Goal: Information Seeking & Learning: Understand process/instructions

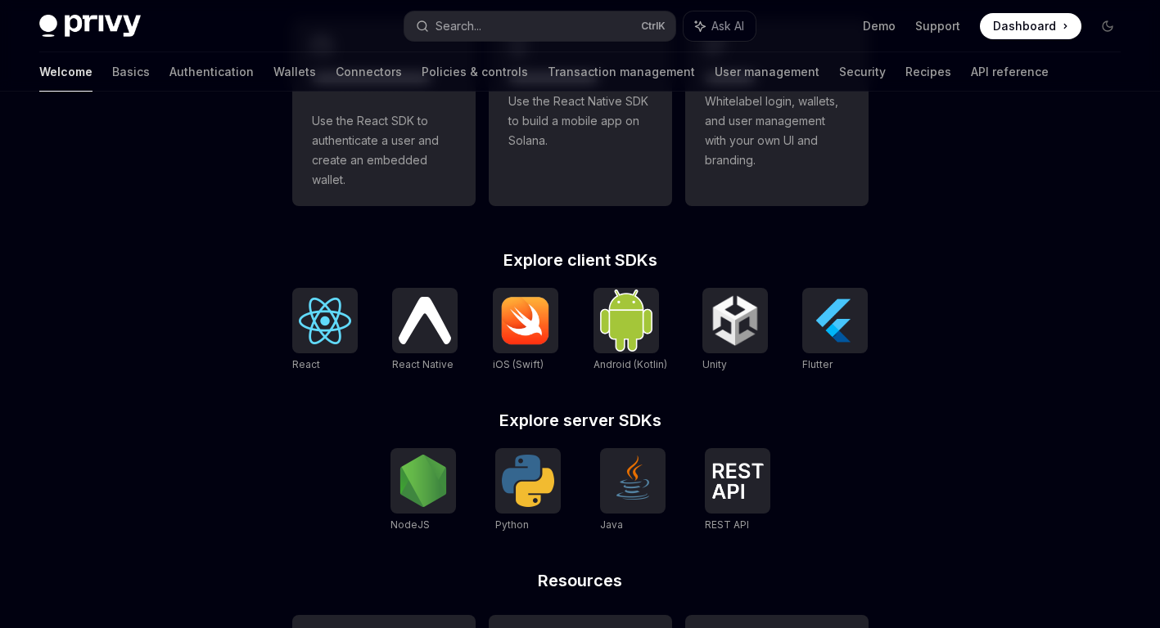
scroll to position [655, 0]
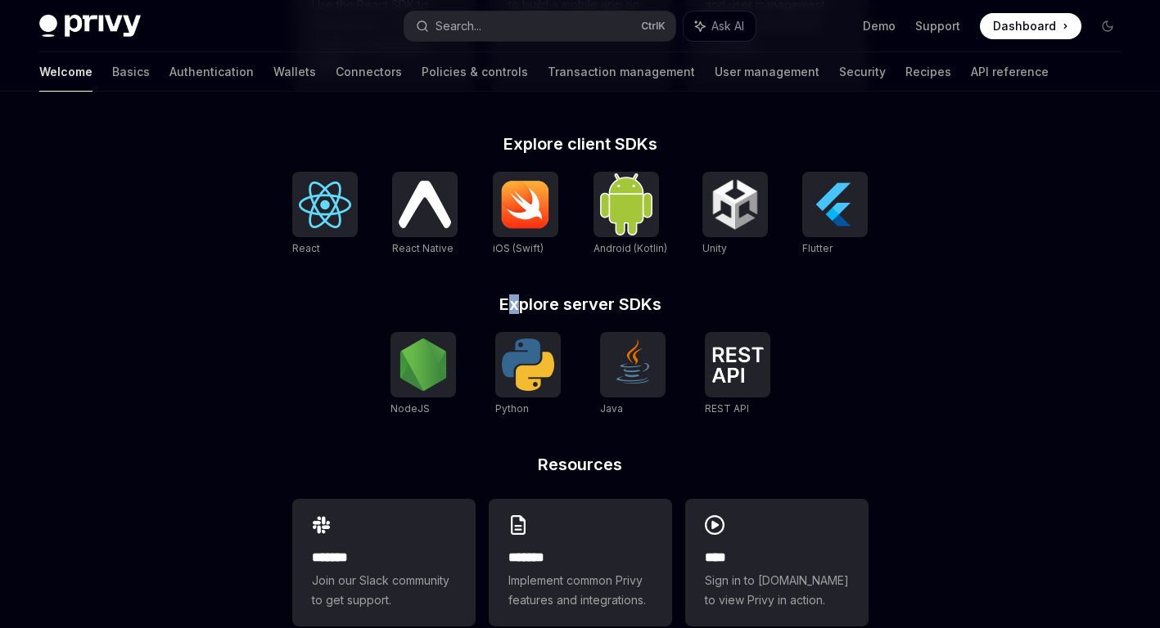
drag, startPoint x: 507, startPoint y: 304, endPoint x: 516, endPoint y: 305, distance: 9.0
click at [516, 305] on h2 "Explore server SDKs" at bounding box center [580, 304] width 576 height 16
drag, startPoint x: 516, startPoint y: 305, endPoint x: 559, endPoint y: 306, distance: 42.6
click at [559, 306] on h2 "Explore server SDKs" at bounding box center [580, 304] width 576 height 16
click at [560, 306] on h2 "Explore server SDKs" at bounding box center [580, 304] width 576 height 16
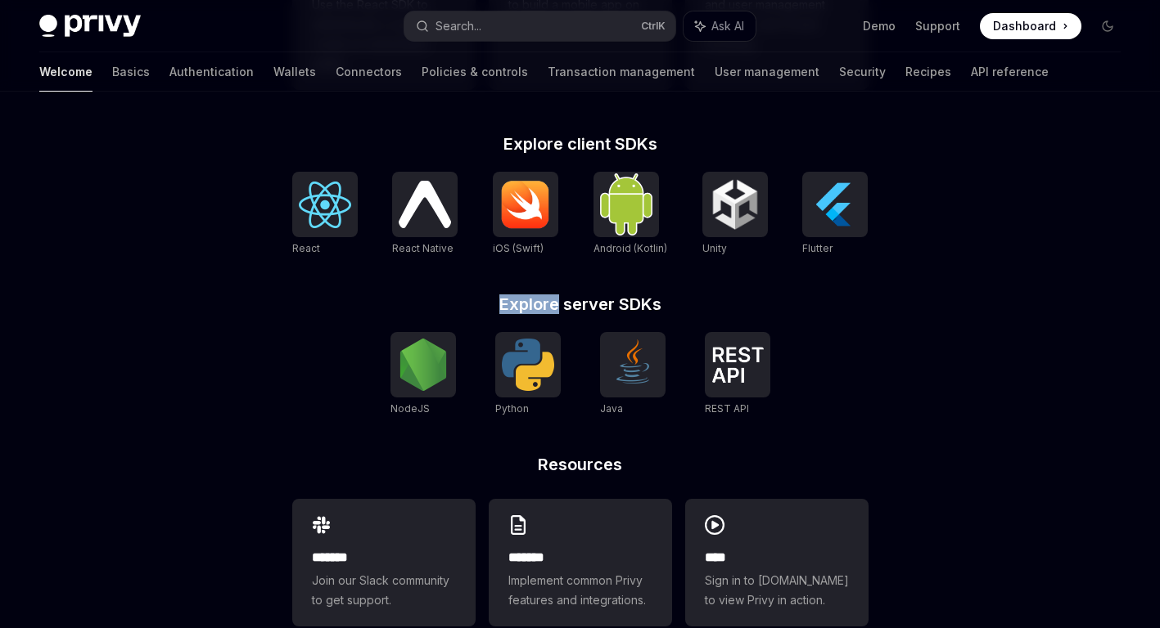
click at [495, 302] on h2 "Explore server SDKs" at bounding box center [580, 304] width 576 height 16
drag, startPoint x: 520, startPoint y: 302, endPoint x: 686, endPoint y: 302, distance: 165.3
click at [686, 302] on h2 "Explore server SDKs" at bounding box center [580, 304] width 576 height 16
drag, startPoint x: 686, startPoint y: 302, endPoint x: 671, endPoint y: 305, distance: 15.1
click at [684, 303] on h2 "Explore server SDKs" at bounding box center [580, 304] width 576 height 16
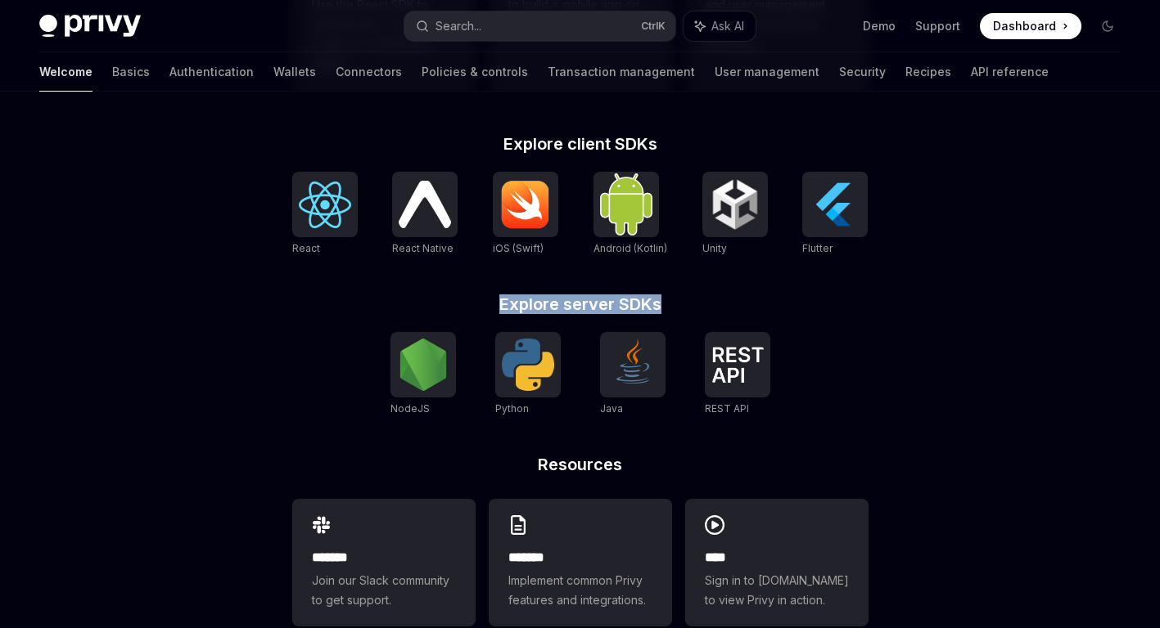
click at [671, 305] on h2 "Explore server SDKs" at bounding box center [580, 304] width 576 height 16
drag, startPoint x: 671, startPoint y: 305, endPoint x: 478, endPoint y: 304, distance: 193.1
click at [478, 304] on h2 "Explore server SDKs" at bounding box center [580, 304] width 576 height 16
click at [464, 292] on div "**********" at bounding box center [580, 263] width 628 height 805
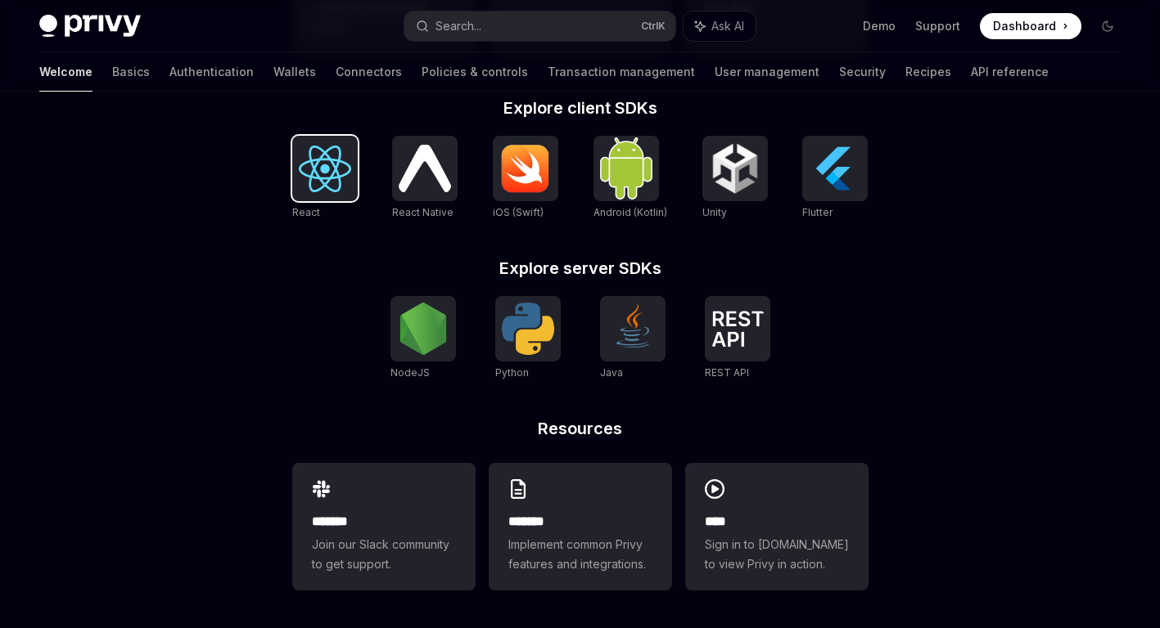
scroll to position [692, 0]
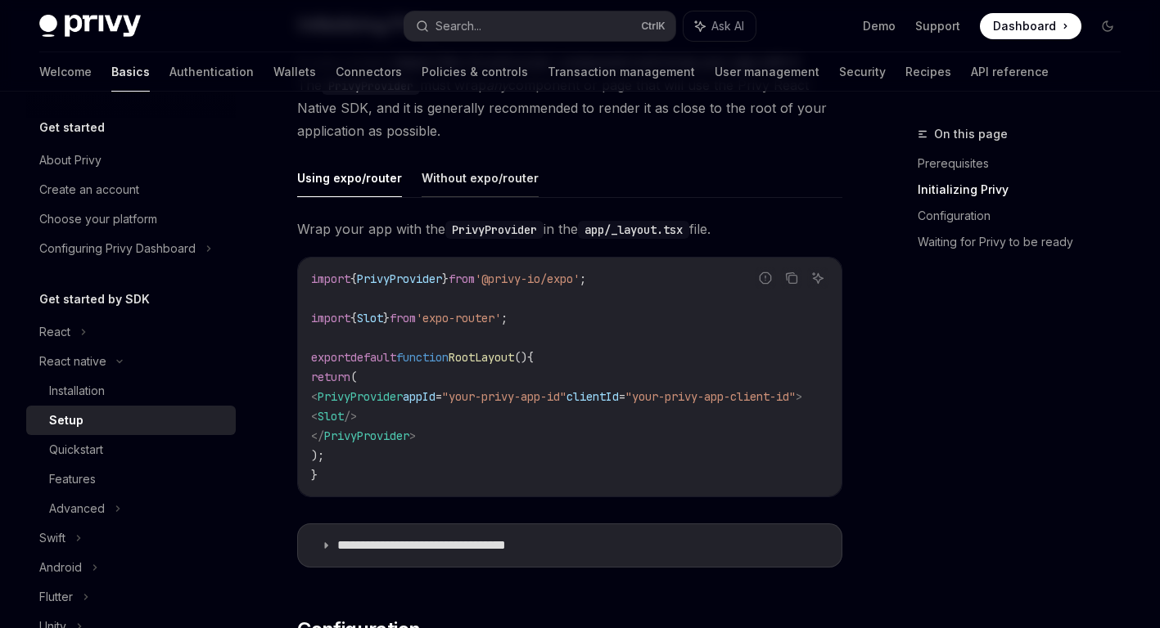
scroll to position [409, 0]
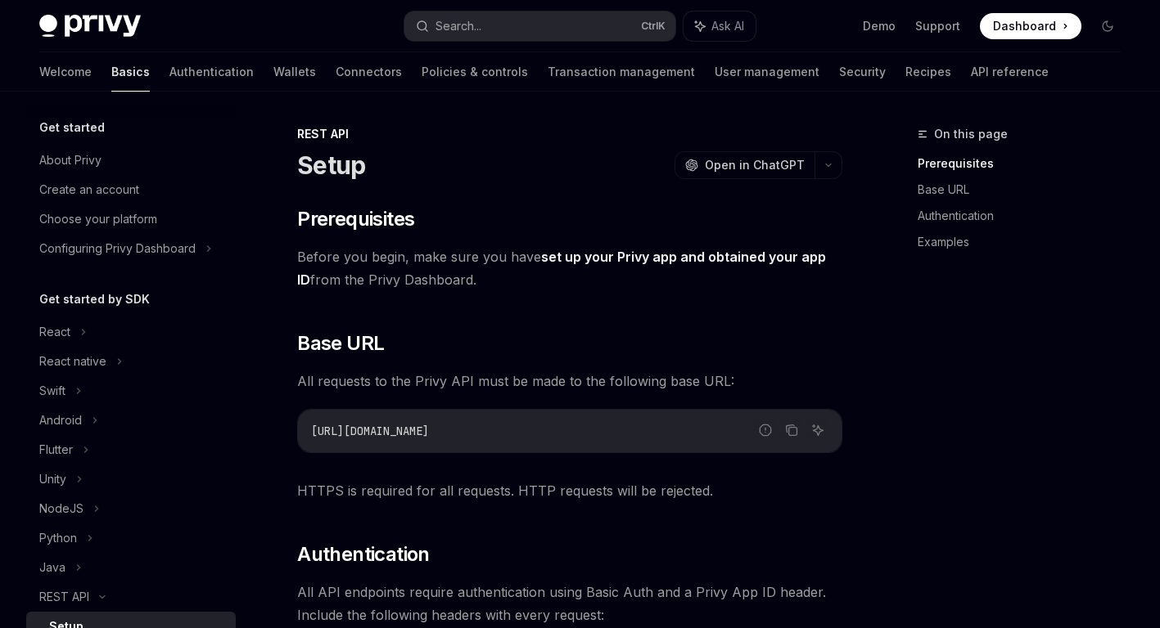
scroll to position [267, 0]
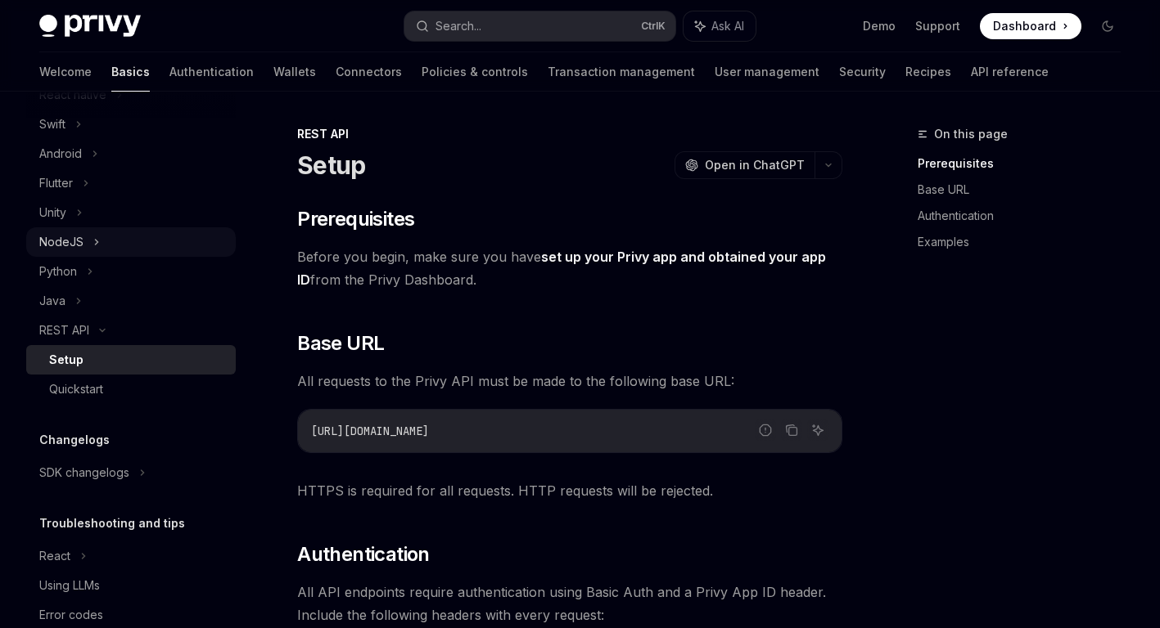
click at [98, 242] on icon at bounding box center [96, 242] width 7 height 20
type textarea "*"
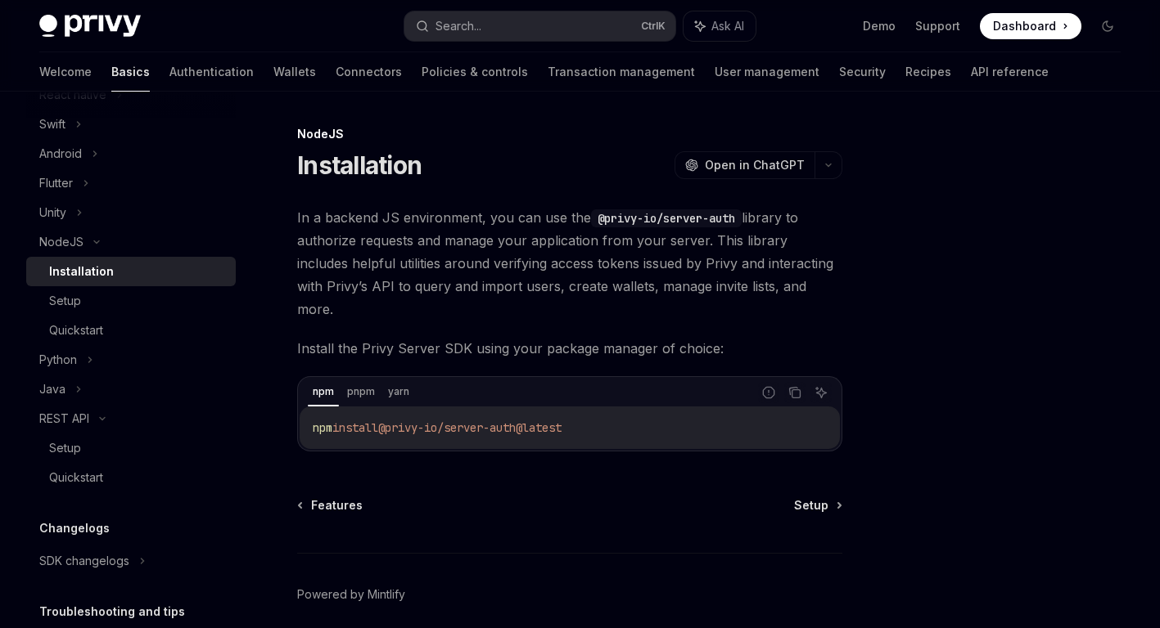
drag, startPoint x: 327, startPoint y: 408, endPoint x: 597, endPoint y: 408, distance: 270.0
click at [597, 418] on code "npm install @privy-io/server-auth@latest" at bounding box center [570, 428] width 514 height 20
click at [387, 197] on div "NodeJS Installation OpenAI Open in ChatGPT OpenAI Open in ChatGPT In a backend …" at bounding box center [416, 409] width 858 height 570
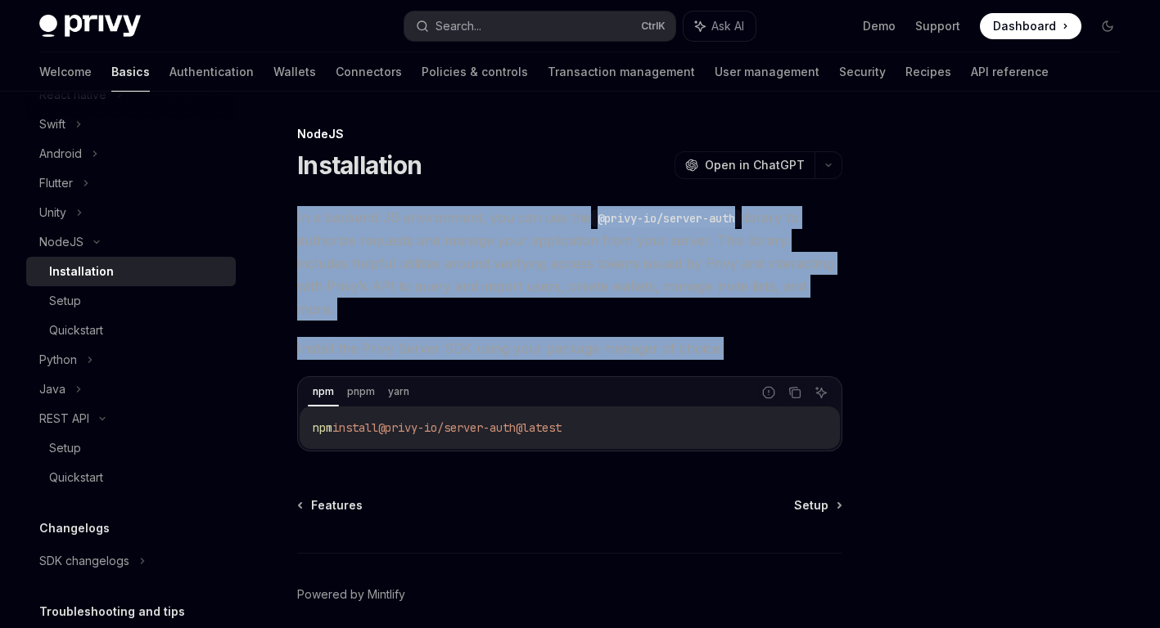
drag, startPoint x: 624, startPoint y: 247, endPoint x: 719, endPoint y: 323, distance: 122.3
click at [719, 323] on div "NodeJS Installation OpenAI Open in ChatGPT OpenAI Open in ChatGPT In a backend …" at bounding box center [416, 409] width 858 height 570
click at [719, 337] on span "Install the Privy Server SDK using your package manager of choice:" at bounding box center [569, 348] width 545 height 23
click at [653, 224] on code "@privy-io/server-auth" at bounding box center [666, 218] width 151 height 18
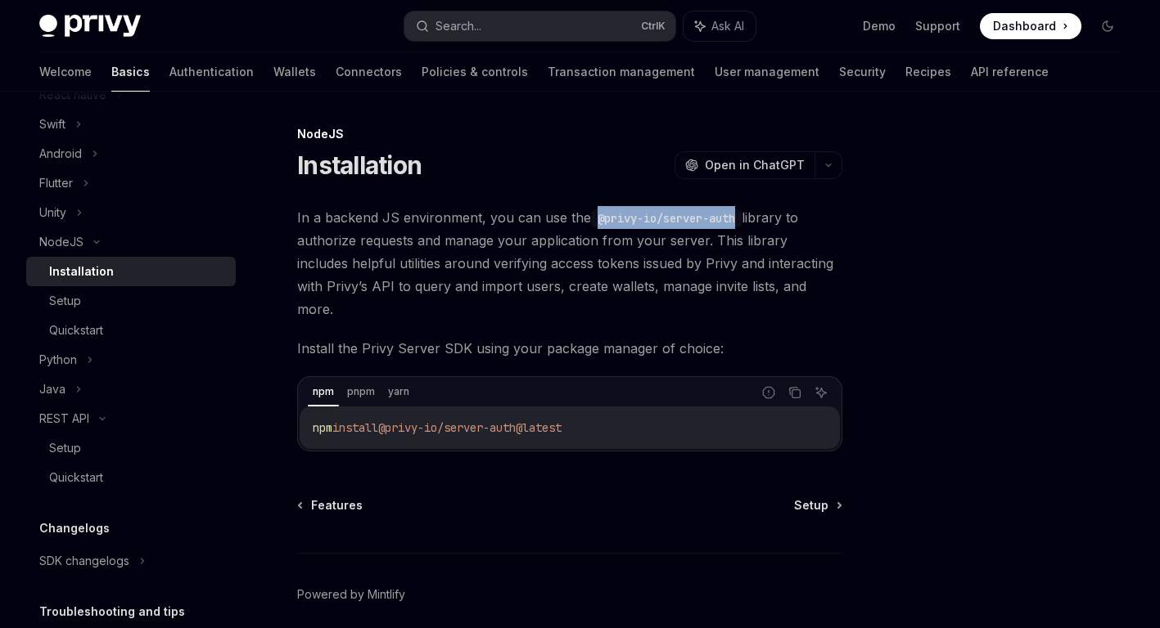
drag, startPoint x: 595, startPoint y: 218, endPoint x: 735, endPoint y: 220, distance: 140.0
click at [735, 220] on code "@privy-io/server-auth" at bounding box center [666, 218] width 151 height 18
click at [586, 379] on div "npm pnpm yarn" at bounding box center [530, 393] width 444 height 28
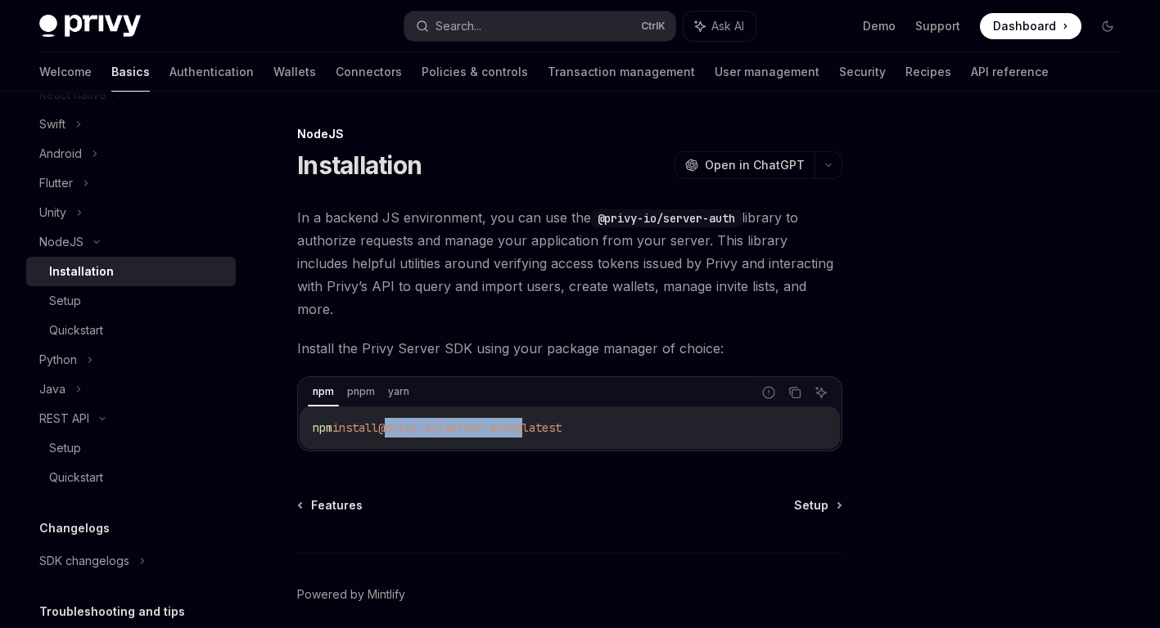
drag, startPoint x: 395, startPoint y: 404, endPoint x: 536, endPoint y: 409, distance: 140.8
click at [536, 421] on span "@privy-io/server-auth@latest" at bounding box center [469, 428] width 183 height 15
copy span "@privy-io/server-auth"
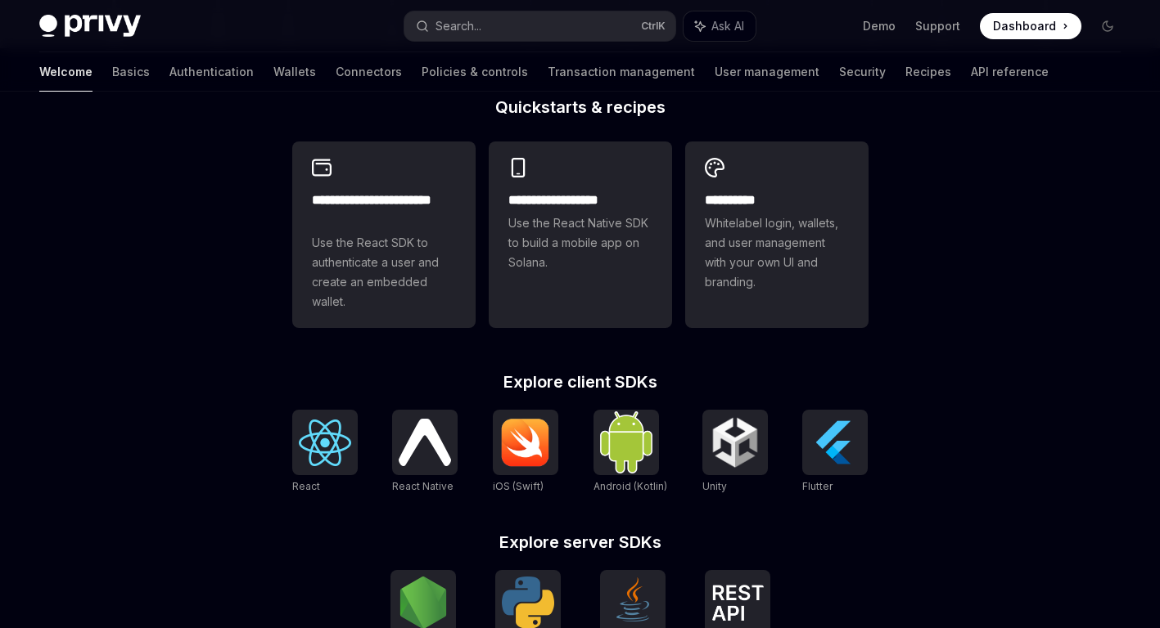
scroll to position [692, 0]
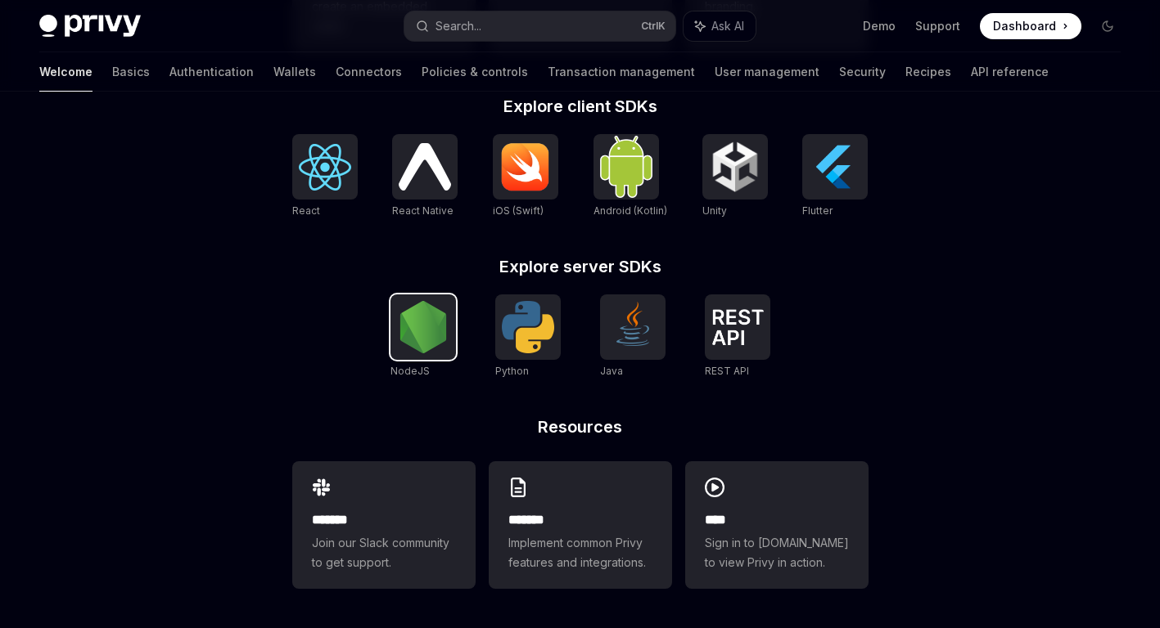
click at [446, 326] on img at bounding box center [423, 327] width 52 height 52
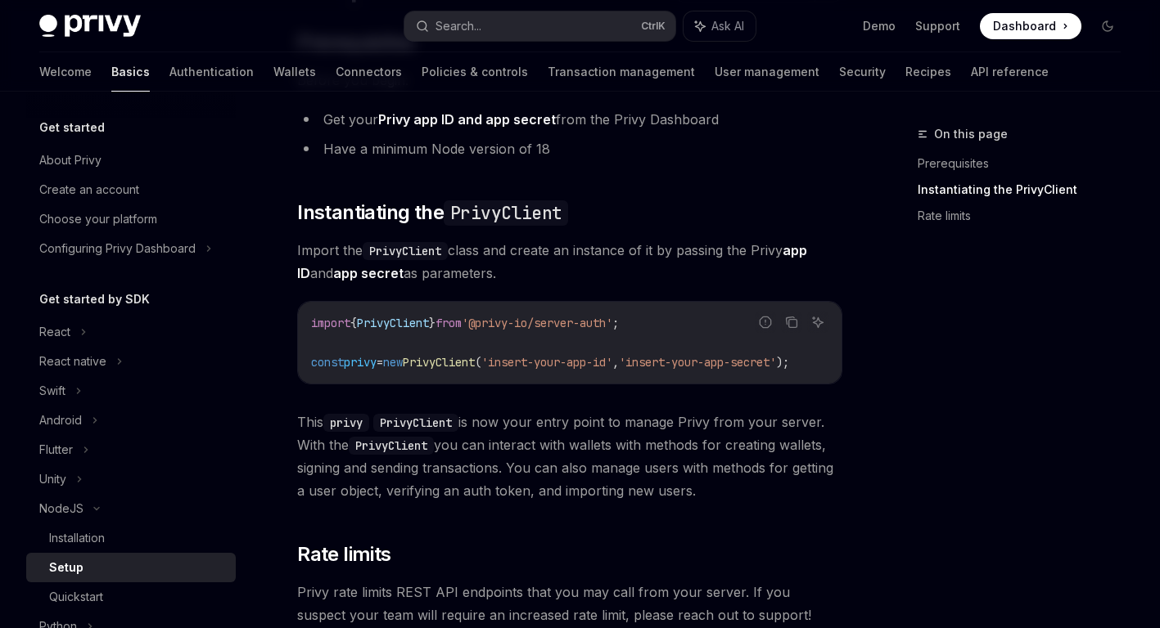
scroll to position [164, 0]
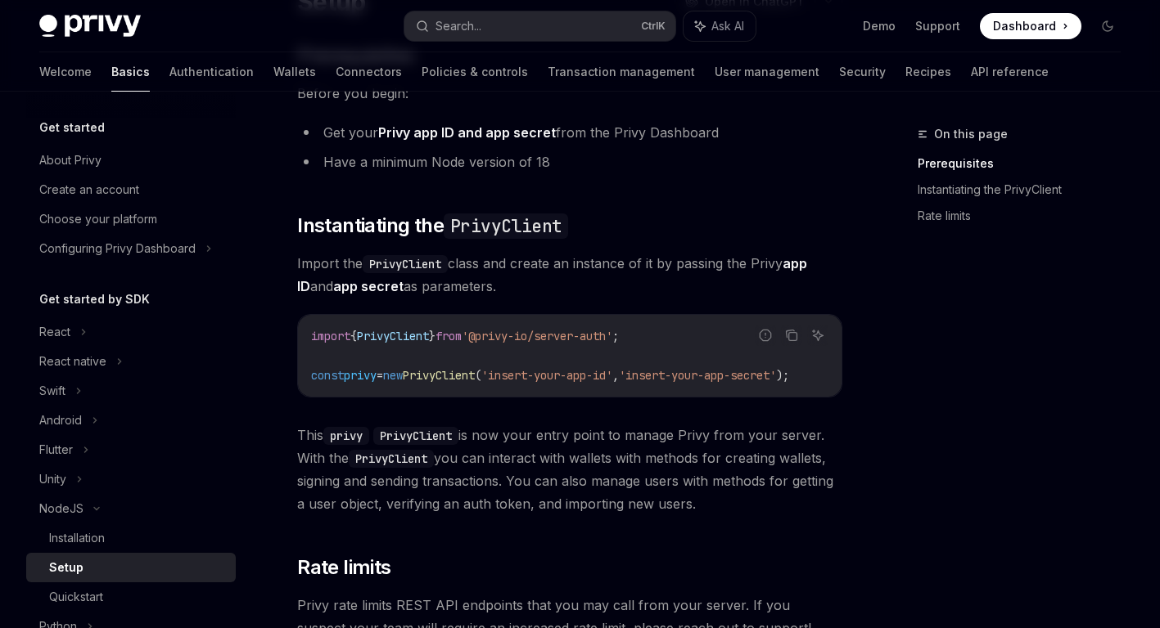
drag, startPoint x: 379, startPoint y: 264, endPoint x: 561, endPoint y: 285, distance: 183.7
click at [561, 285] on span "Import the PrivyClient class and create an instance of it by passing the Privy …" at bounding box center [569, 275] width 545 height 46
drag, startPoint x: 561, startPoint y: 285, endPoint x: 552, endPoint y: 274, distance: 13.9
click at [561, 285] on span "Import the PrivyClient class and create an instance of it by passing the Privy …" at bounding box center [569, 275] width 545 height 46
click at [549, 269] on span "Import the PrivyClient class and create an instance of it by passing the Privy …" at bounding box center [569, 275] width 545 height 46
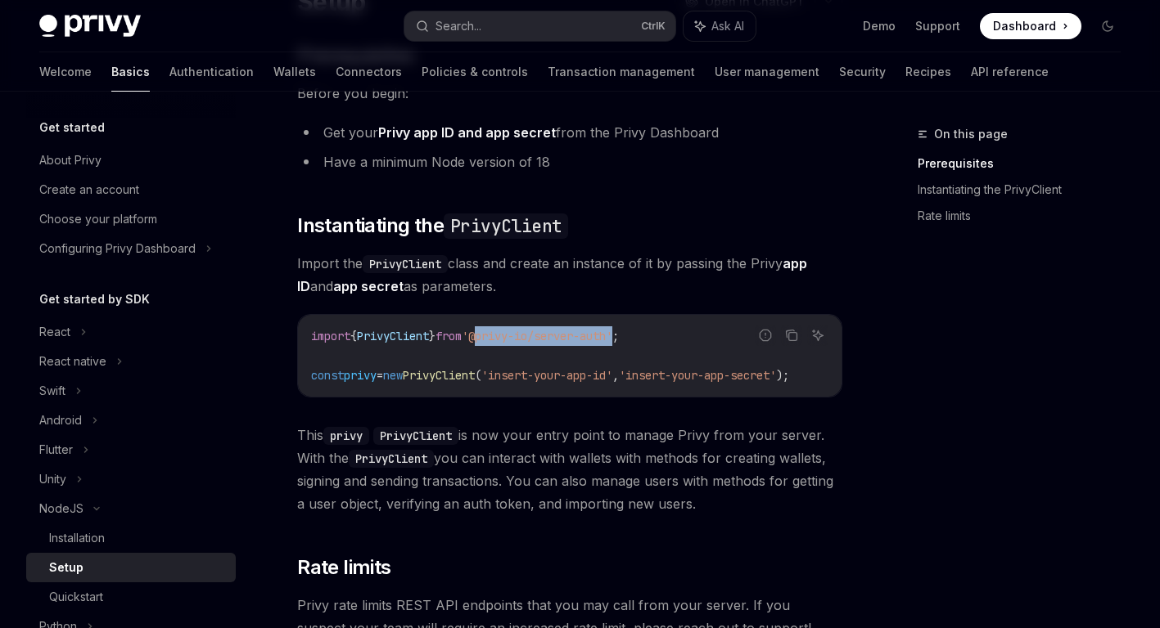
drag, startPoint x: 620, startPoint y: 334, endPoint x: 642, endPoint y: 336, distance: 21.4
click at [612, 336] on span "'@privy-io/server-auth'" at bounding box center [537, 336] width 151 height 15
drag, startPoint x: 642, startPoint y: 336, endPoint x: 535, endPoint y: 252, distance: 135.7
click at [535, 252] on span "Import the PrivyClient class and create an instance of it by passing the Privy …" at bounding box center [569, 275] width 545 height 46
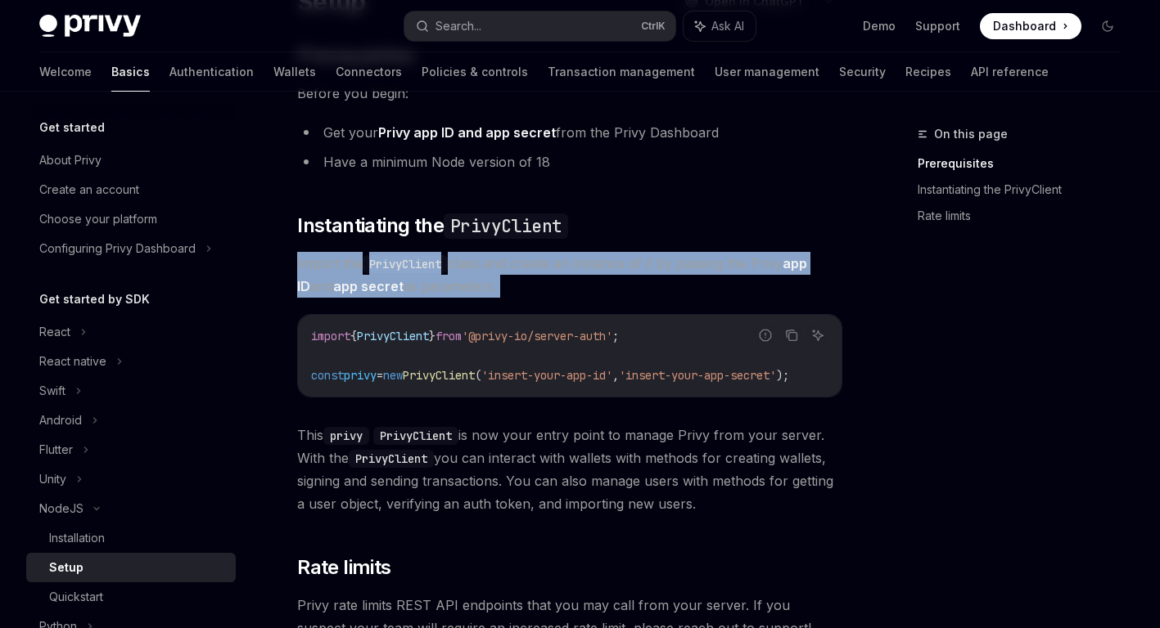
click at [535, 252] on span "Import the PrivyClient class and create an instance of it by passing the Privy …" at bounding box center [569, 275] width 545 height 46
drag, startPoint x: 535, startPoint y: 252, endPoint x: 484, endPoint y: 264, distance: 52.0
click at [491, 281] on span "Import the PrivyClient class and create an instance of it by passing the Privy …" at bounding box center [569, 275] width 545 height 46
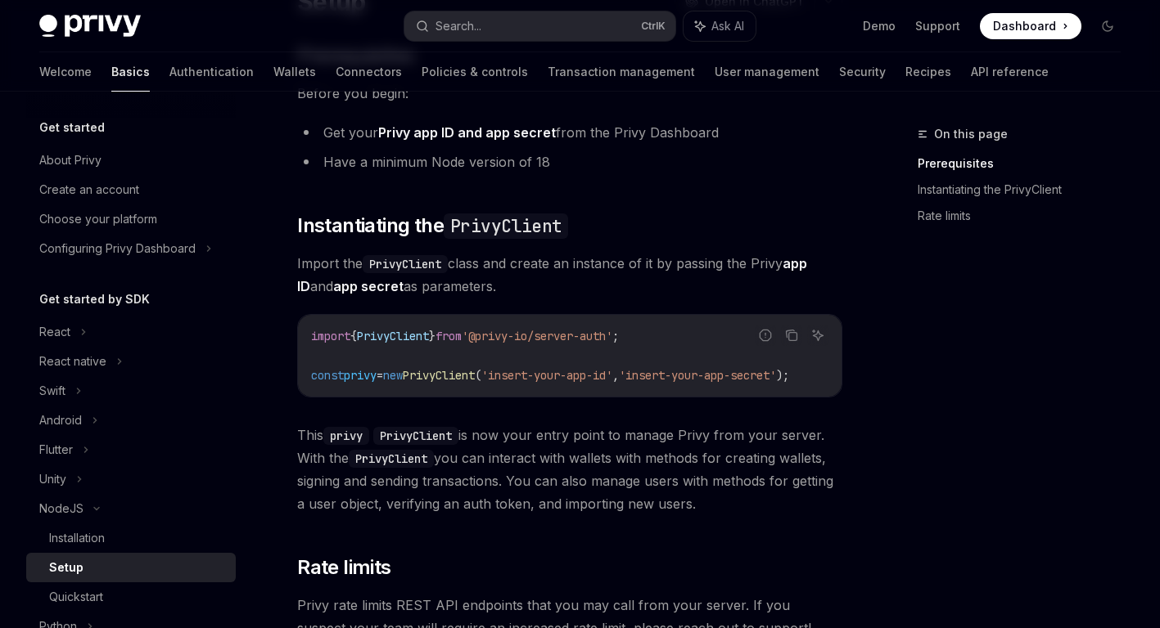
click at [484, 255] on span "Import the PrivyClient class and create an instance of it by passing the Privy …" at bounding box center [569, 275] width 545 height 46
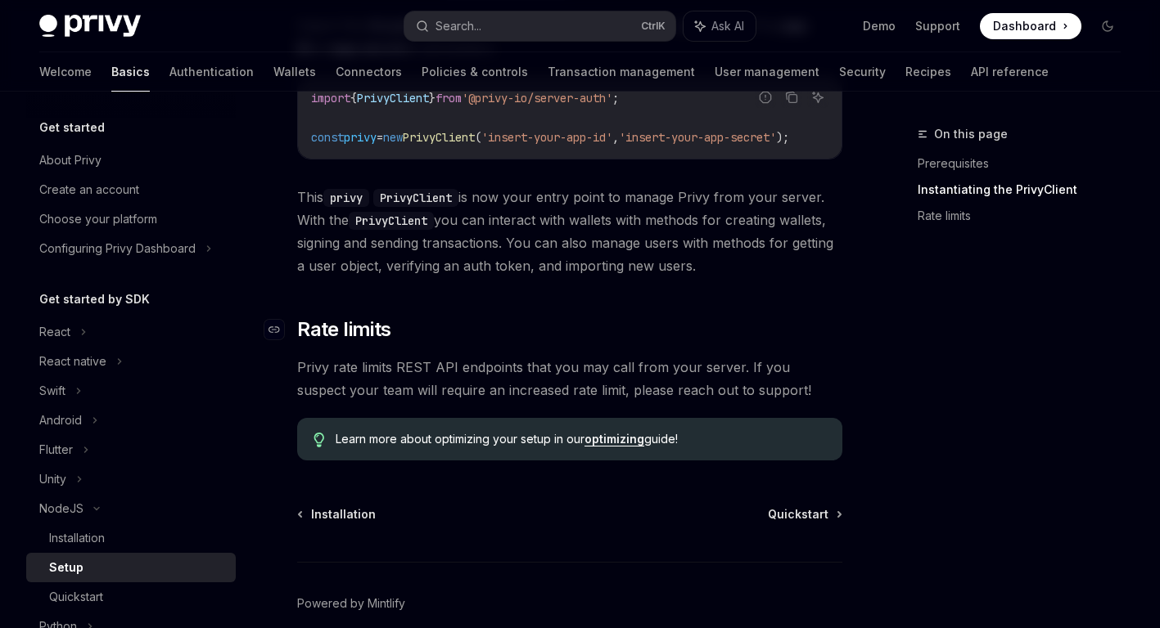
scroll to position [402, 0]
click at [608, 447] on link "optimizing" at bounding box center [614, 439] width 60 height 15
type textarea "*"
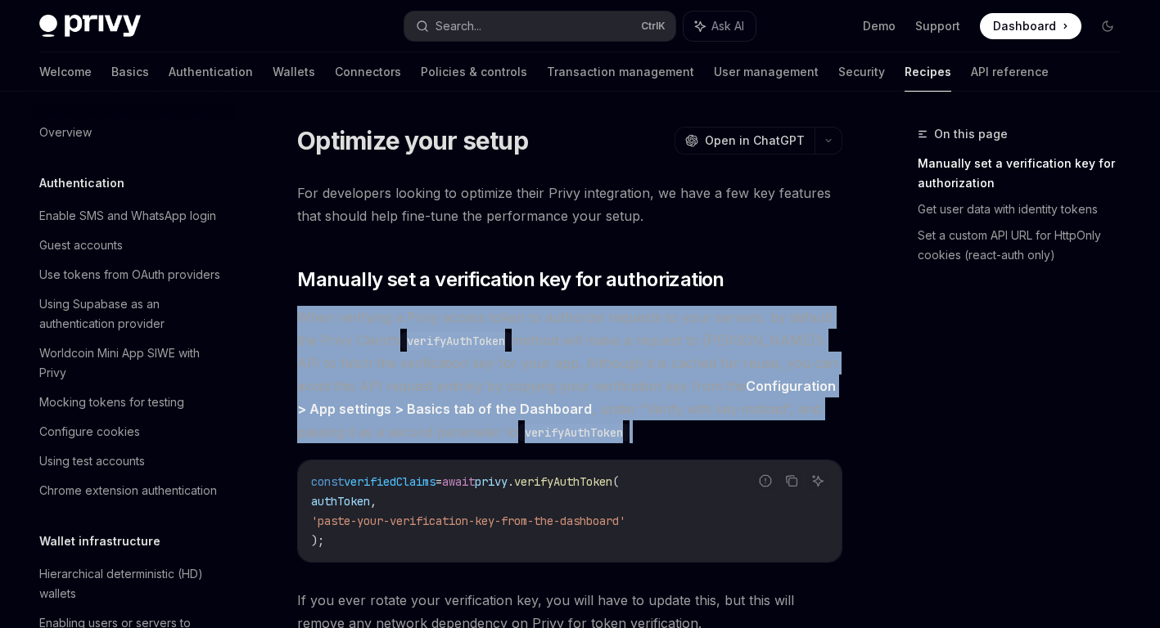
drag, startPoint x: 308, startPoint y: 318, endPoint x: 619, endPoint y: 428, distance: 330.8
drag, startPoint x: 619, startPoint y: 428, endPoint x: 598, endPoint y: 418, distance: 23.4
click at [598, 418] on span "When verifying a Privy access token to authorize requests to your servers, by d…" at bounding box center [569, 374] width 545 height 137
click at [587, 393] on span "When verifying a Privy access token to authorize requests to your servers, by d…" at bounding box center [569, 374] width 545 height 137
